Goal: Information Seeking & Learning: Compare options

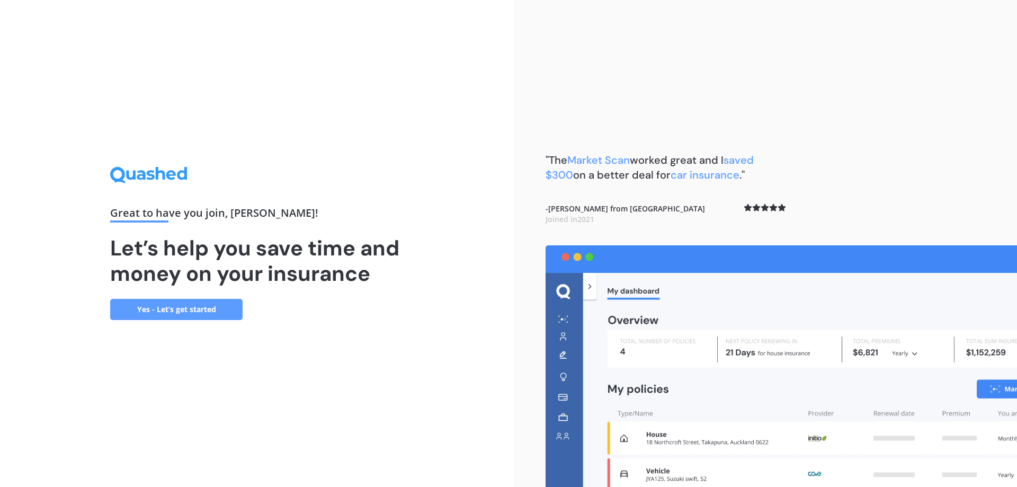
click at [680, 389] on img at bounding box center [781, 366] width 471 height 242
click at [194, 308] on link "Yes - Let’s get started" at bounding box center [176, 309] width 132 height 21
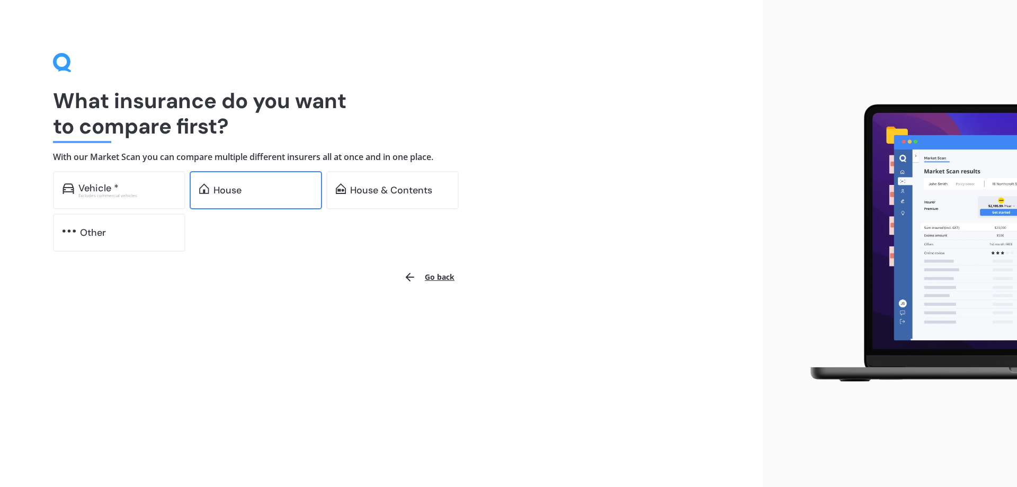
click at [222, 192] on div "House" at bounding box center [227, 190] width 28 height 11
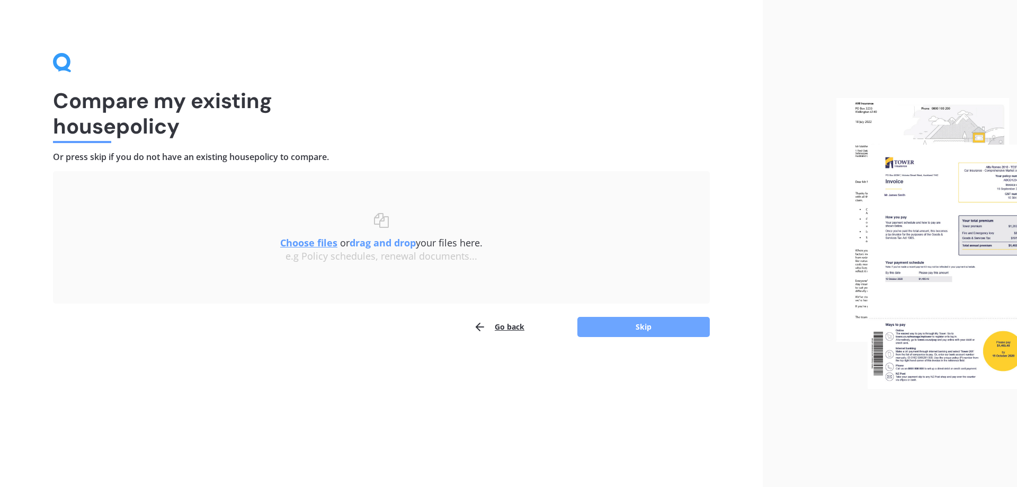
click at [645, 329] on button "Skip" at bounding box center [643, 327] width 132 height 20
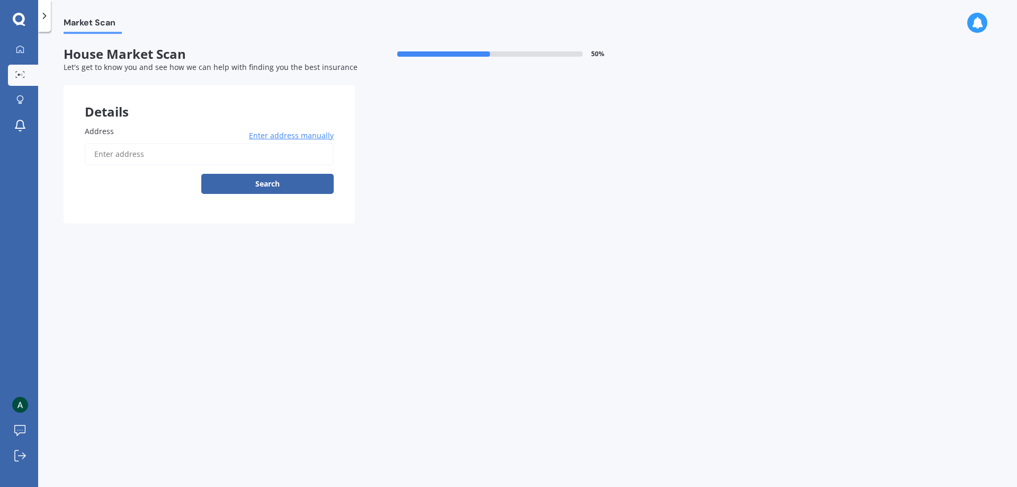
drag, startPoint x: 118, startPoint y: 124, endPoint x: 120, endPoint y: 131, distance: 7.6
click at [120, 124] on div "Address Enter address manually Search" at bounding box center [209, 163] width 291 height 119
click at [118, 133] on label "Address" at bounding box center [207, 131] width 245 height 11
click at [118, 143] on input "Address" at bounding box center [209, 154] width 249 height 22
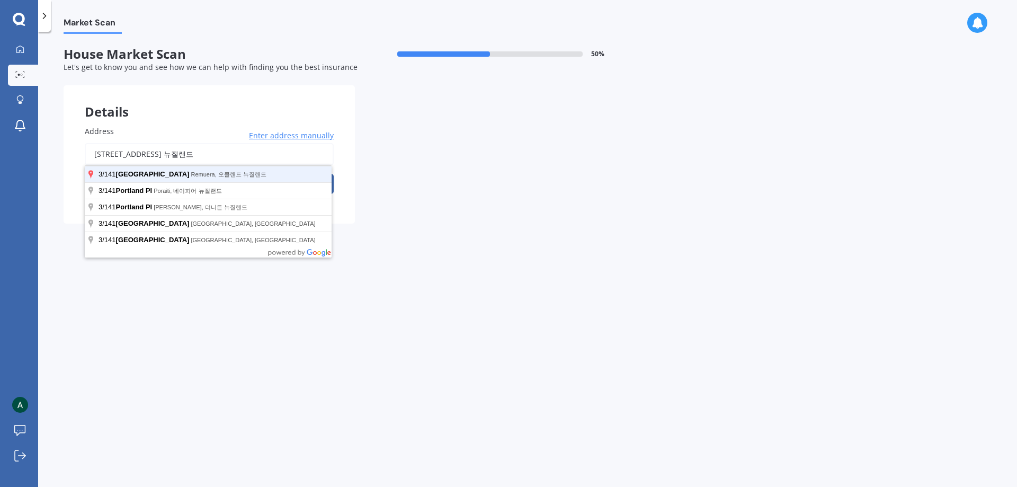
click at [201, 174] on button "Search" at bounding box center [267, 184] width 132 height 20
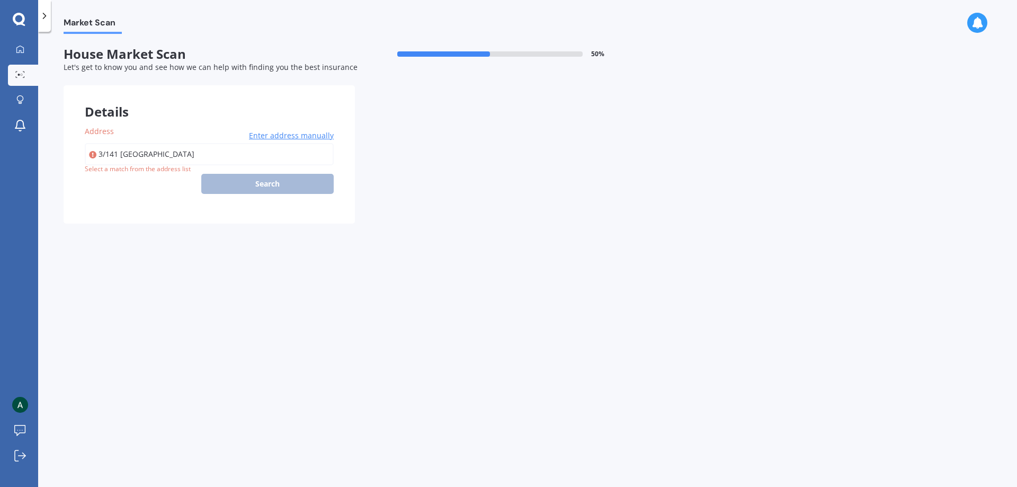
type input "[STREET_ADDRESS] [GEOGRAPHIC_DATA]"
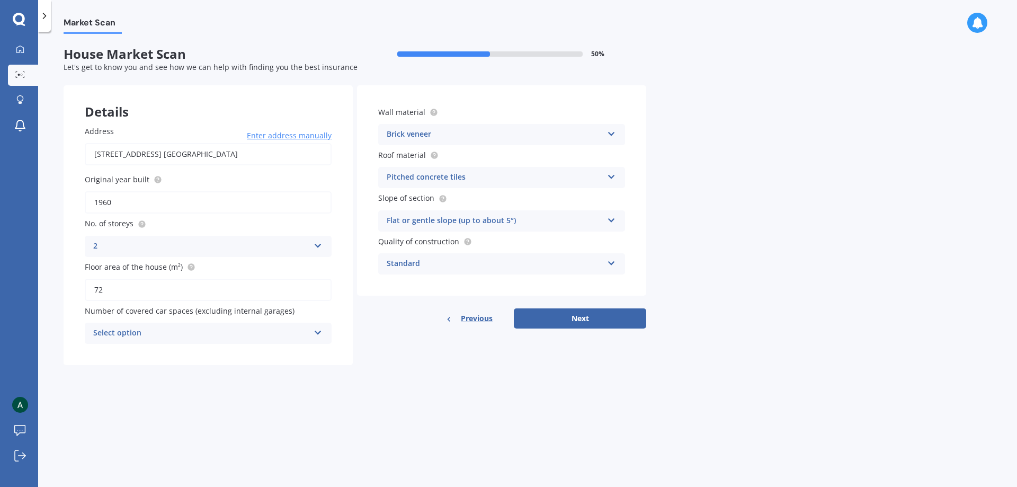
click at [576, 317] on button "Next" at bounding box center [580, 318] width 132 height 20
click at [188, 368] on form "House Market Scan 50 % Let's get to know you and see how we can help with findi…" at bounding box center [355, 210] width 583 height 327
click at [176, 333] on div "Select option" at bounding box center [203, 333] width 211 height 12
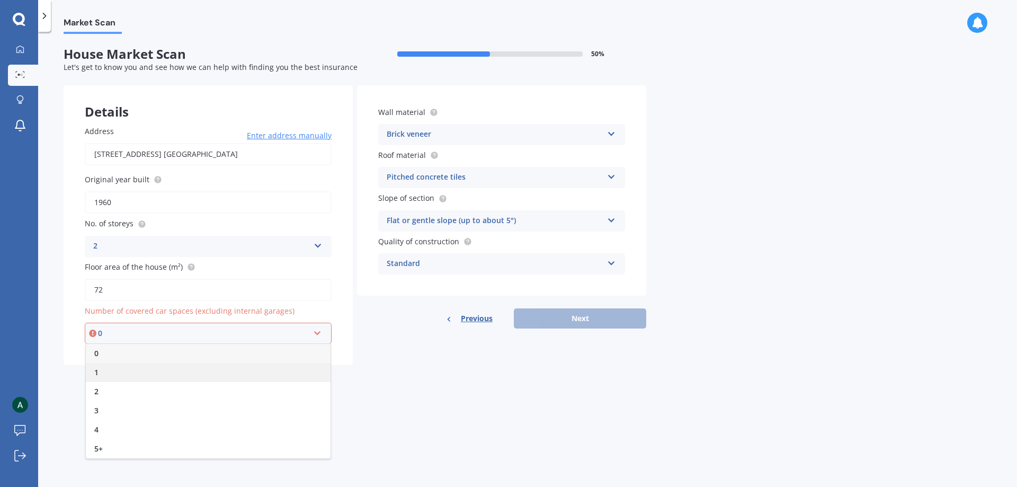
click at [100, 371] on div "1" at bounding box center [208, 372] width 245 height 19
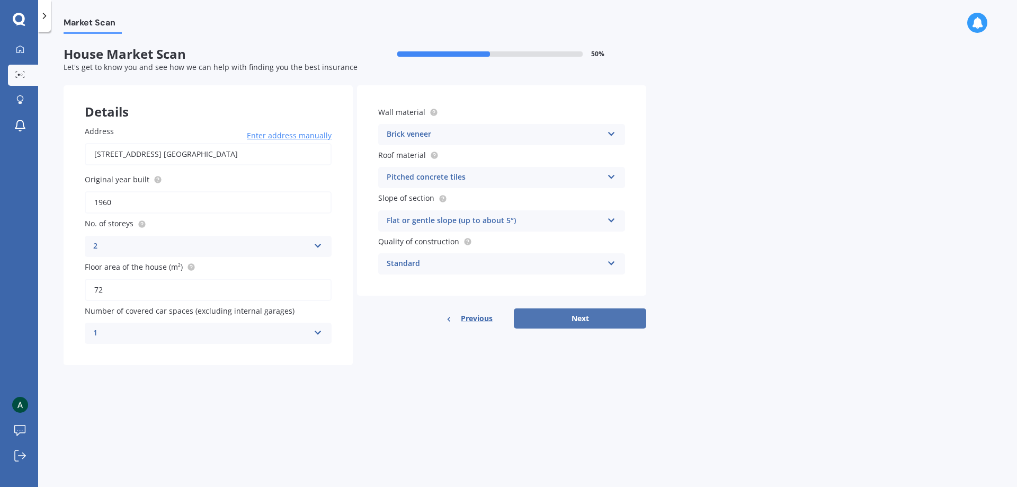
click at [582, 317] on button "Next" at bounding box center [580, 318] width 132 height 20
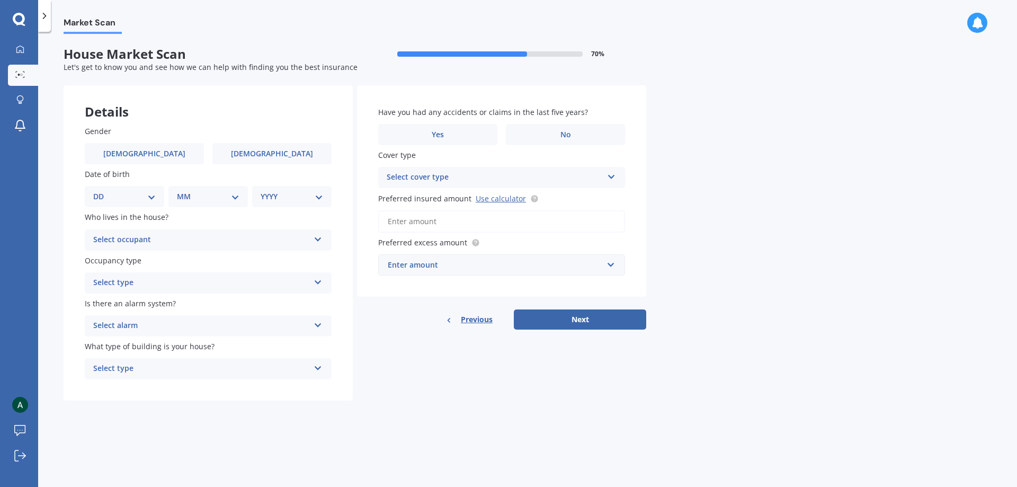
click at [471, 322] on span "Previous" at bounding box center [477, 319] width 32 height 16
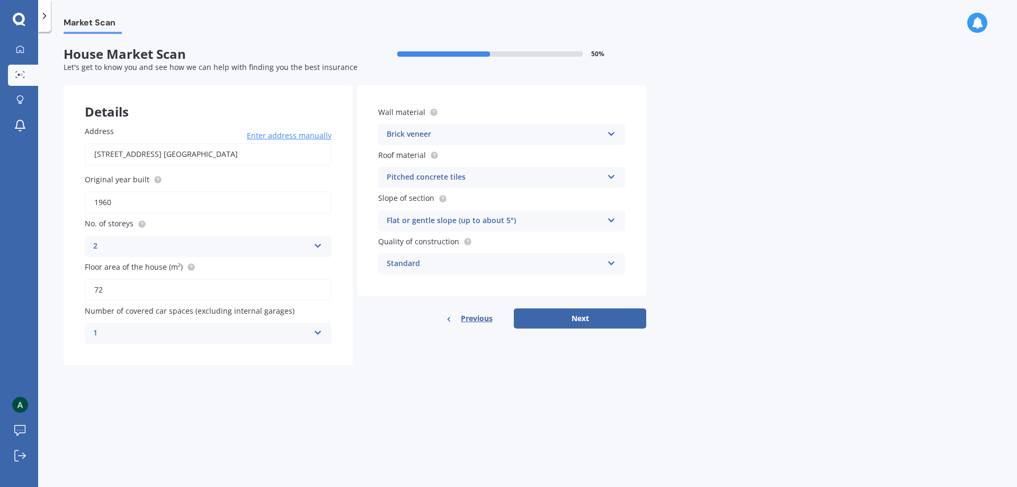
drag, startPoint x: 481, startPoint y: 315, endPoint x: 399, endPoint y: 299, distance: 83.7
click at [480, 316] on span "Previous" at bounding box center [477, 318] width 32 height 16
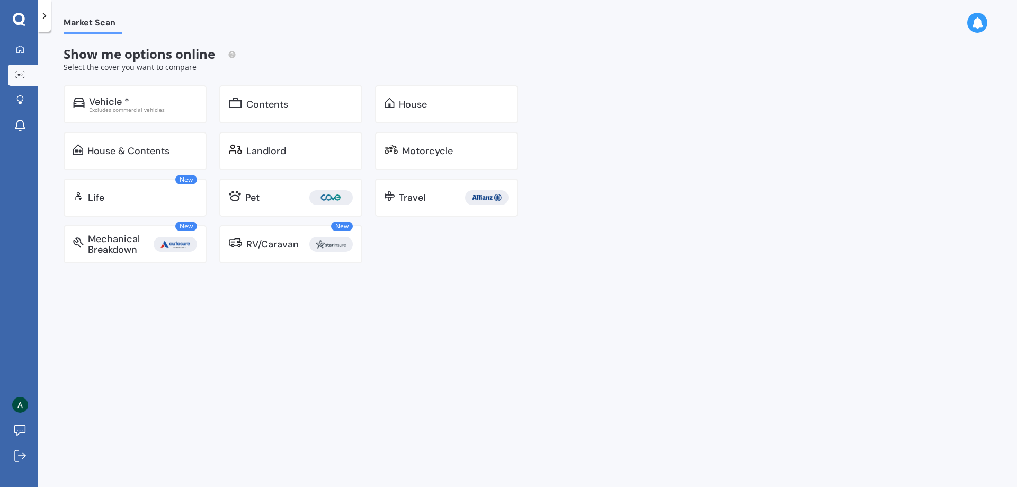
click at [46, 16] on polyline at bounding box center [44, 15] width 3 height 5
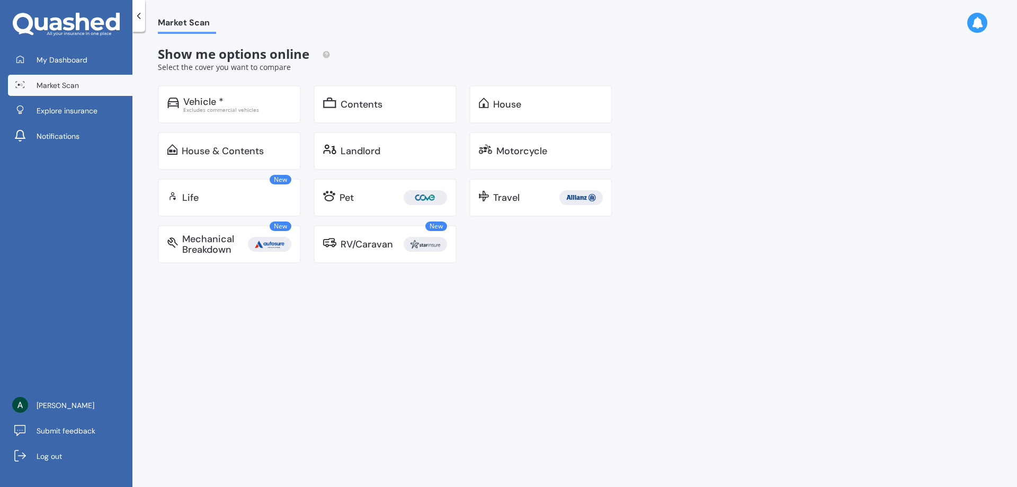
click at [540, 286] on div "Market Scan Show me options online Select the cover you want to compare Vehicle…" at bounding box center [574, 261] width 885 height 455
click at [66, 20] on icon at bounding box center [69, 23] width 12 height 13
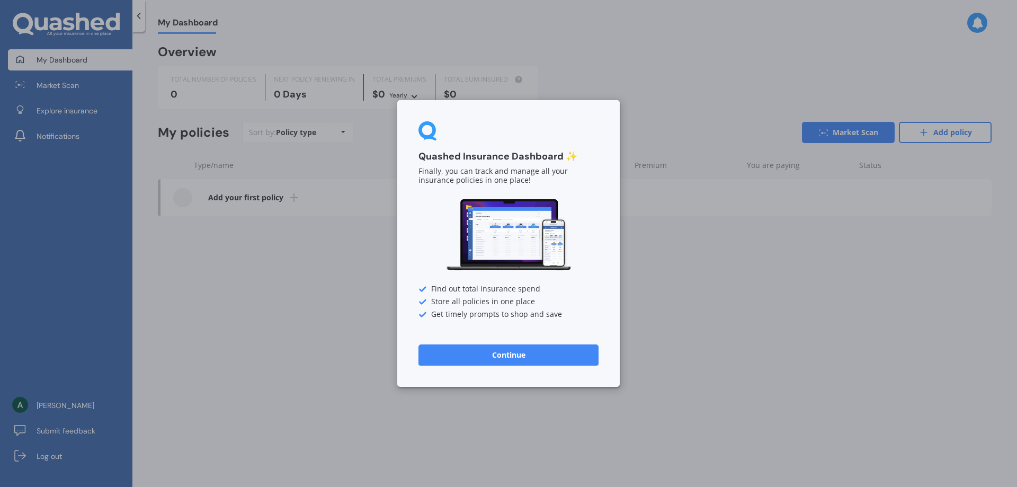
click at [489, 353] on button "Continue" at bounding box center [508, 354] width 180 height 21
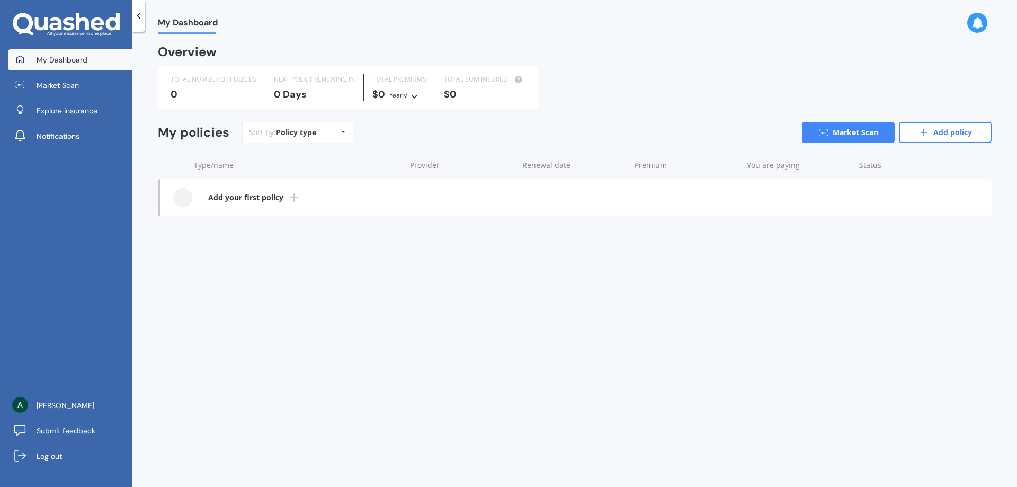
click at [340, 356] on div "My Dashboard Overview TOTAL NUMBER OF POLICIES 0 NEXT POLICY RENEWING [DATE] TO…" at bounding box center [574, 261] width 885 height 455
click at [53, 21] on icon at bounding box center [66, 25] width 107 height 24
click at [186, 19] on span "My Dashboard" at bounding box center [188, 24] width 60 height 14
click at [140, 13] on polyline at bounding box center [139, 15] width 3 height 5
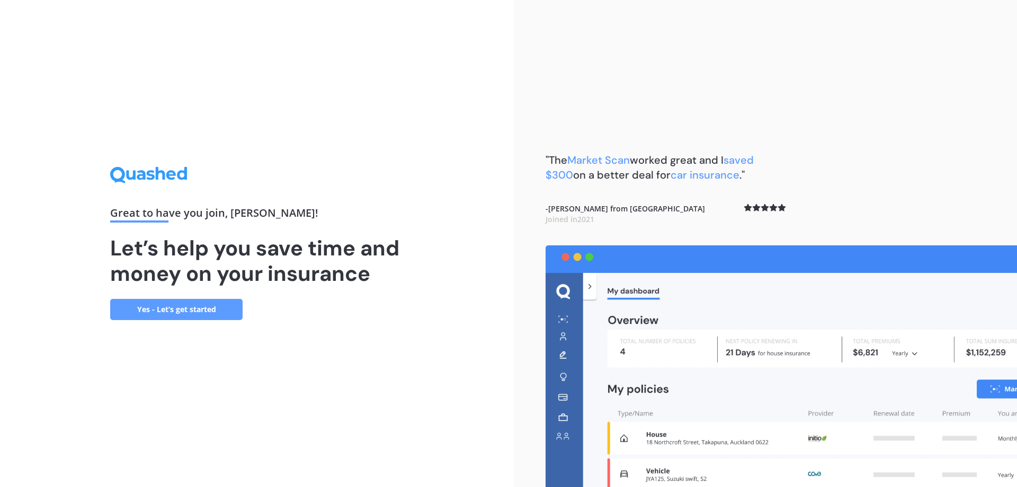
click at [212, 316] on link "Yes - Let’s get started" at bounding box center [176, 309] width 132 height 21
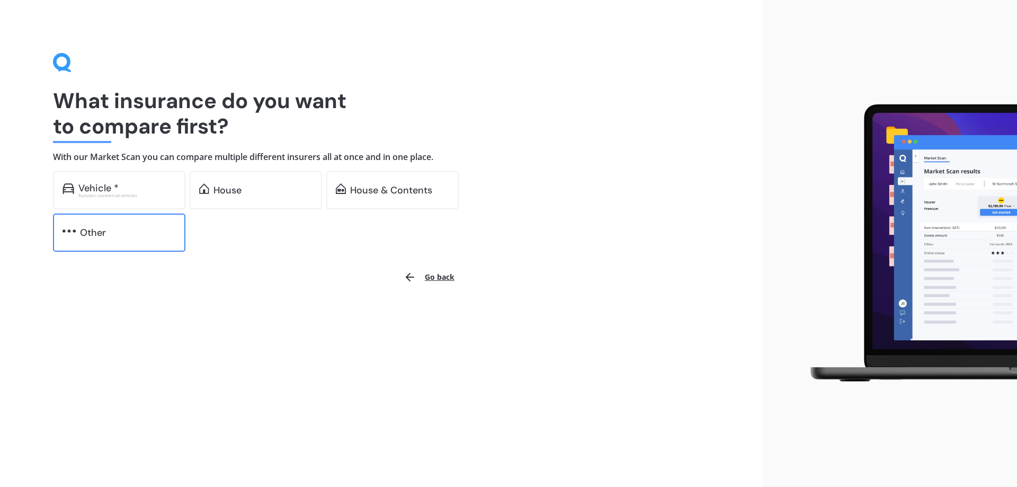
click at [96, 232] on div "Other" at bounding box center [93, 232] width 26 height 11
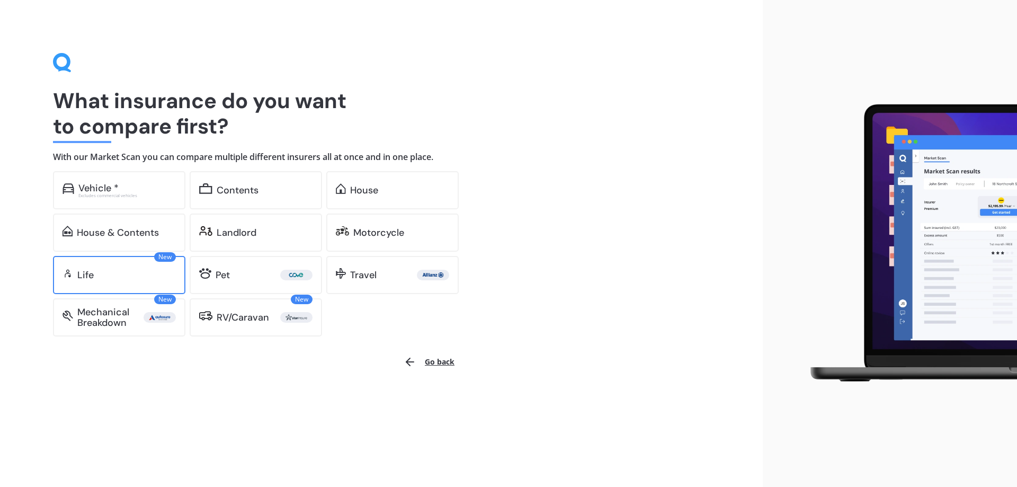
click at [79, 275] on div "Life" at bounding box center [85, 275] width 16 height 11
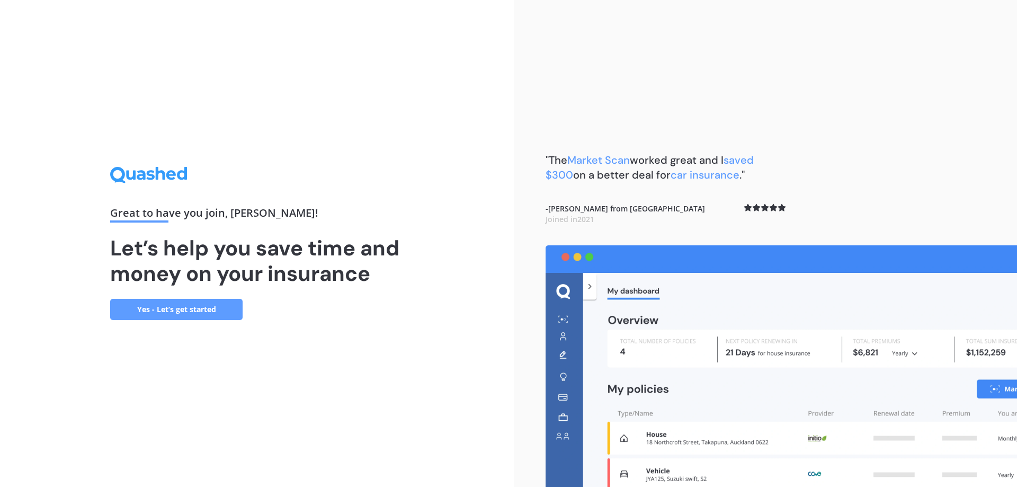
click at [353, 301] on div "Great to have you join , Andy ! Let’s help you save time and money on your insu…" at bounding box center [256, 243] width 293 height 153
click at [182, 312] on link "Yes - Let’s get started" at bounding box center [176, 309] width 132 height 21
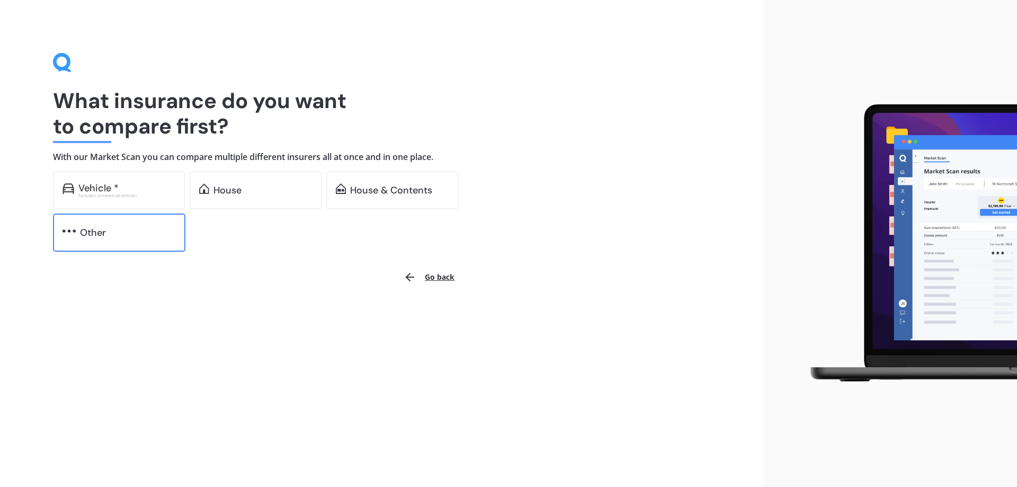
click at [94, 227] on div "Other" at bounding box center [93, 232] width 26 height 11
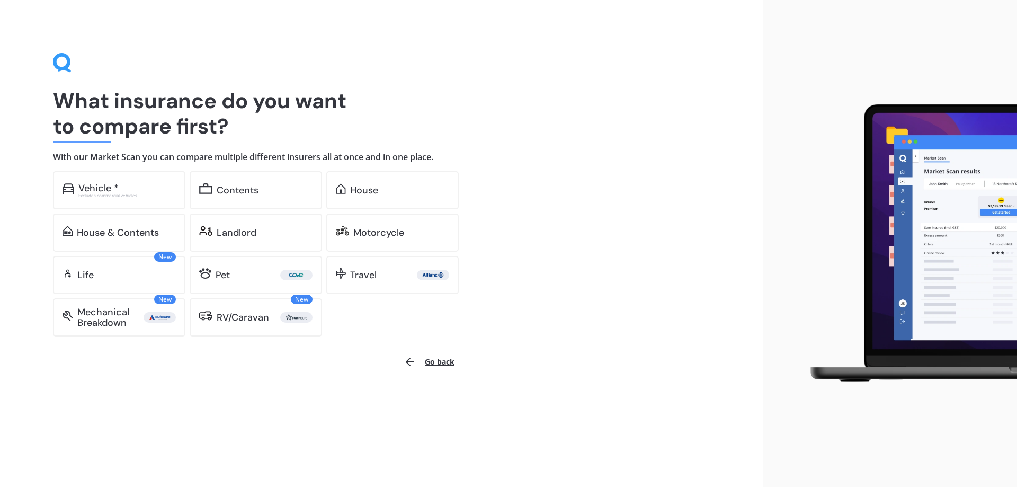
click at [434, 365] on button "Go back" at bounding box center [429, 361] width 64 height 25
